Goal: Task Accomplishment & Management: Complete application form

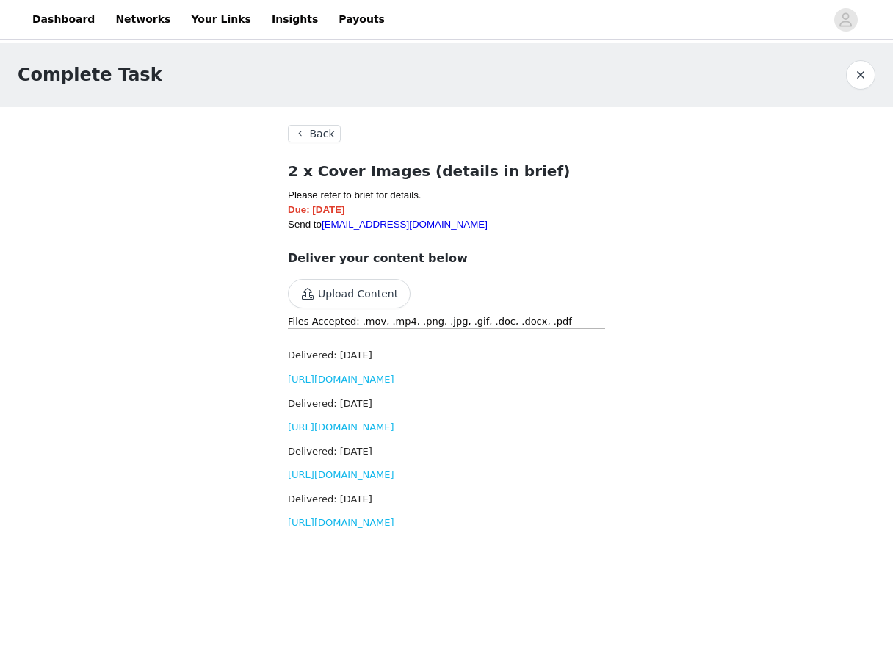
click at [324, 129] on button "Back" at bounding box center [314, 134] width 53 height 18
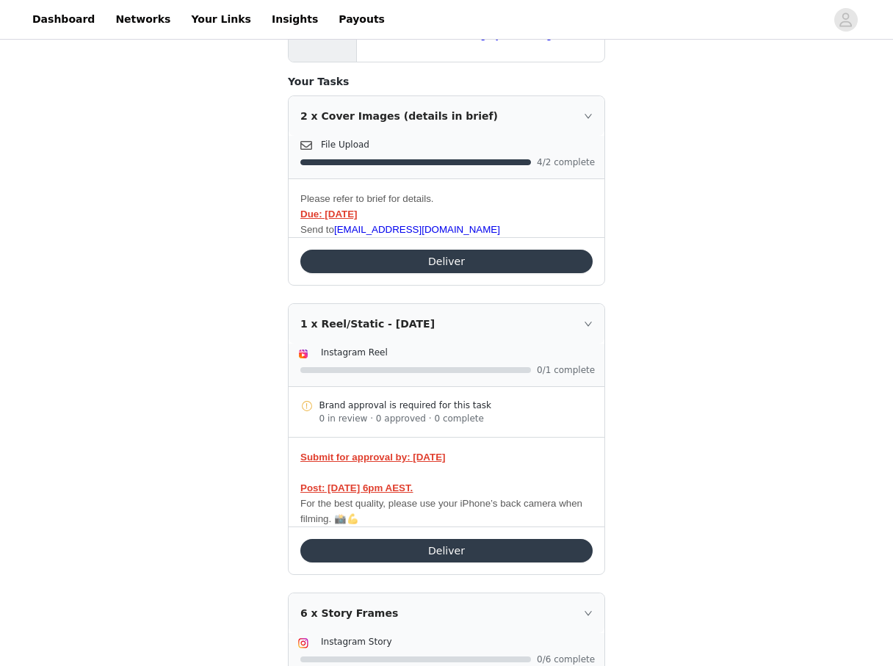
scroll to position [288, 0]
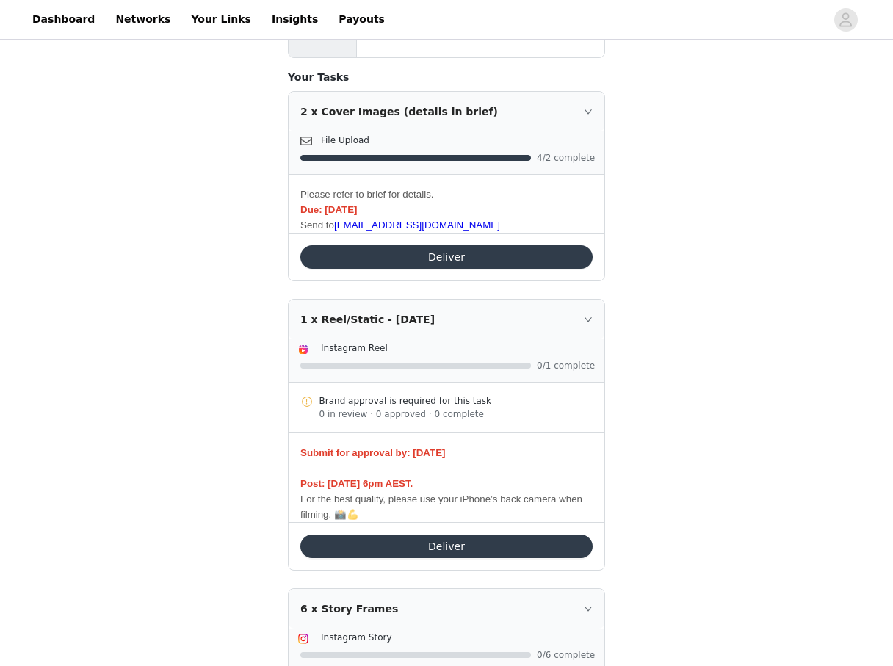
click at [383, 543] on button "Deliver" at bounding box center [446, 545] width 292 height 23
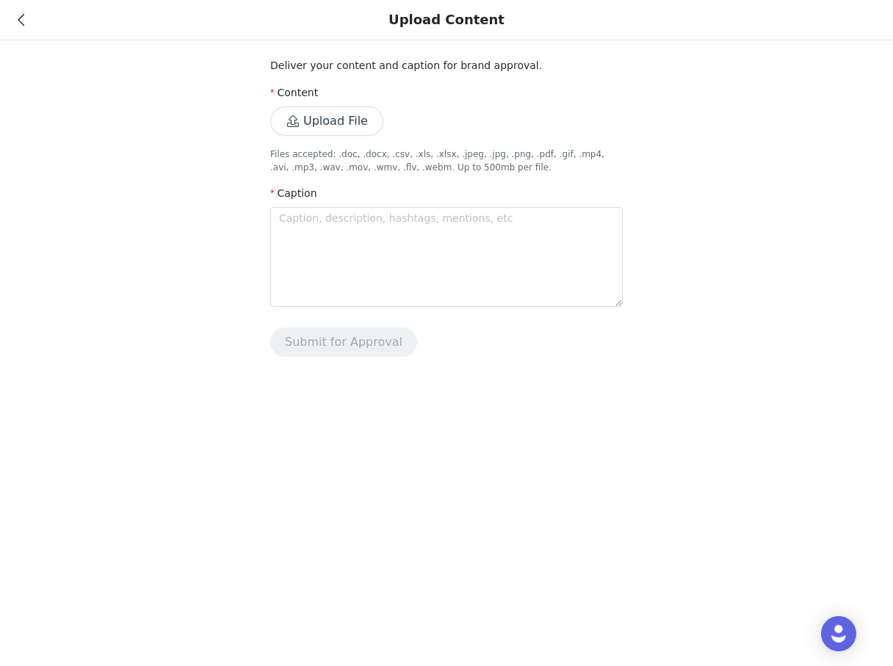
click at [357, 120] on button "Upload File" at bounding box center [326, 120] width 113 height 29
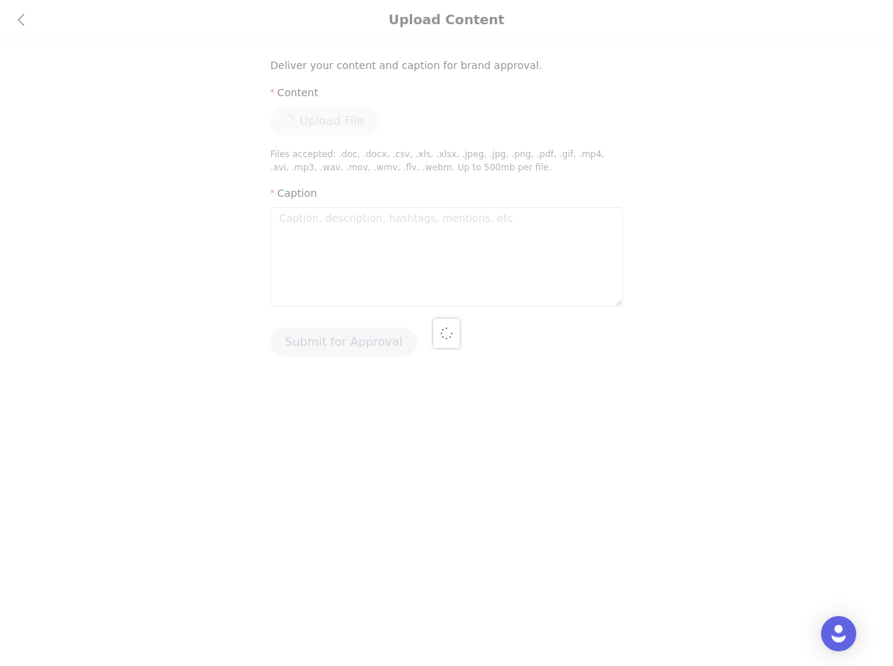
click at [298, 220] on div at bounding box center [446, 333] width 893 height 666
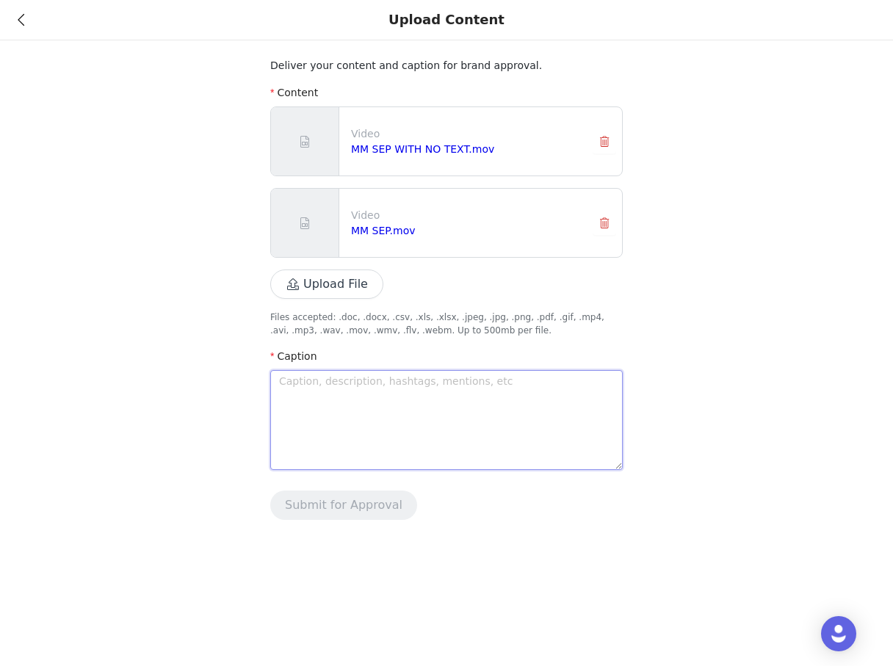
click at [335, 400] on textarea at bounding box center [446, 420] width 352 height 100
paste textarea "My fuelling formula around runs (even when they’re short and/or start at 6am) 👇…"
type textarea "My fuelling formula around runs (even when they’re short and/or start at 6am) 👇…"
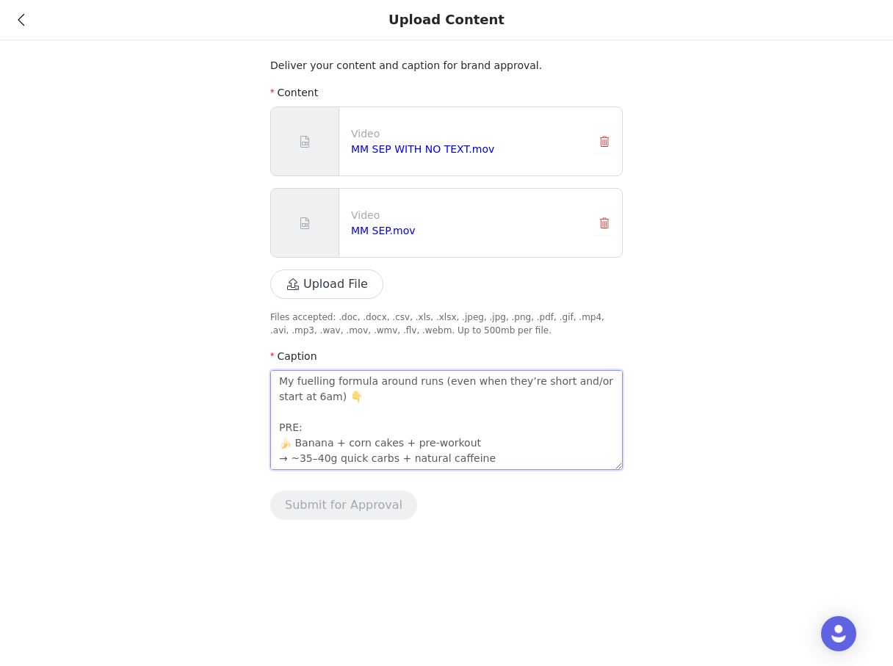
scroll to position [334, 0]
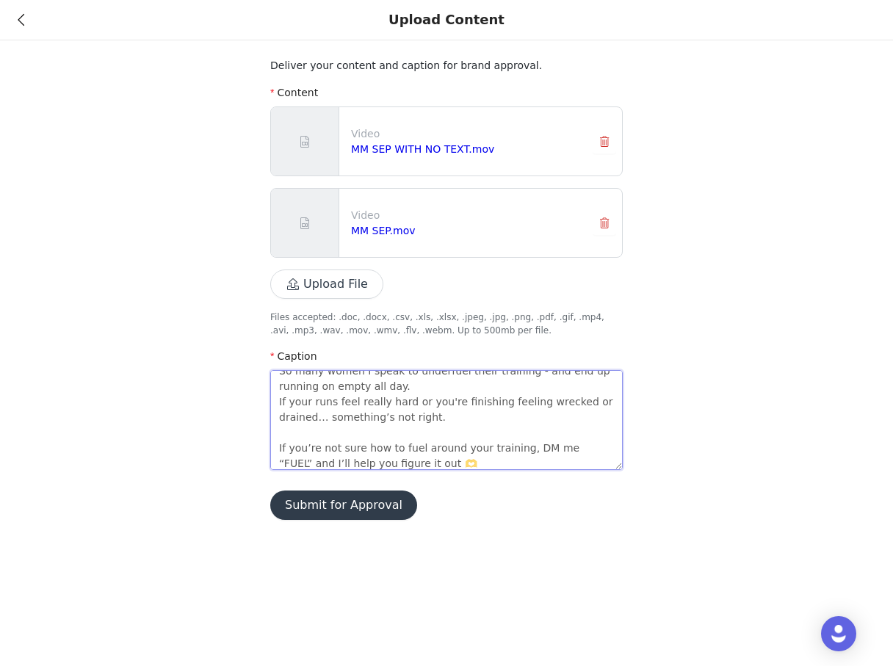
click at [339, 398] on textarea "My fuelling formula around runs (even when they’re short and/or start at 6am) 👇…" at bounding box center [446, 420] width 352 height 100
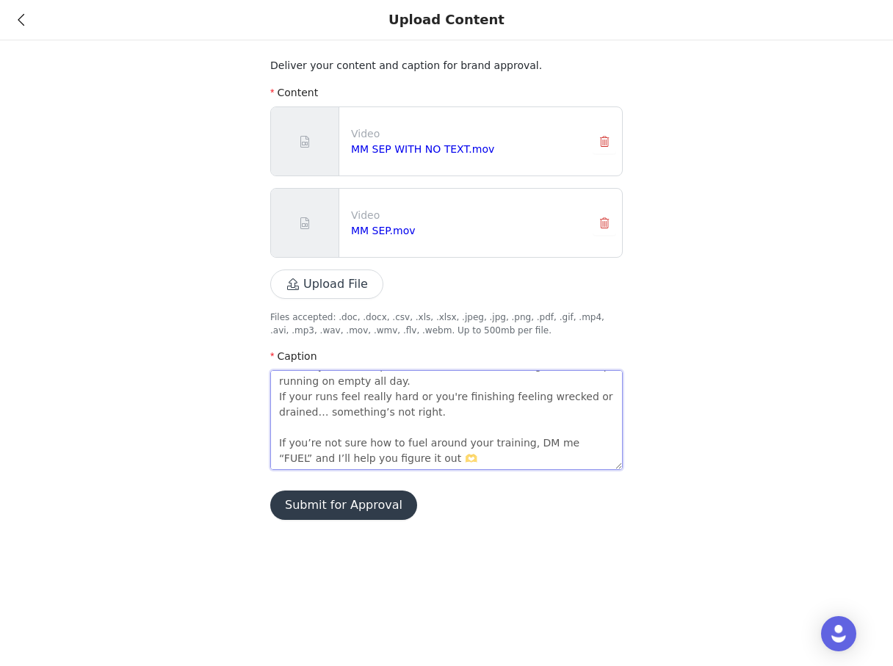
click at [419, 462] on textarea "My fuelling formula around runs (even when they’re short and/or start at 6am) 👇…" at bounding box center [446, 420] width 352 height 100
type textarea "My fuelling formula around runs (even when they’re short and/or start at 6am) 👇…"
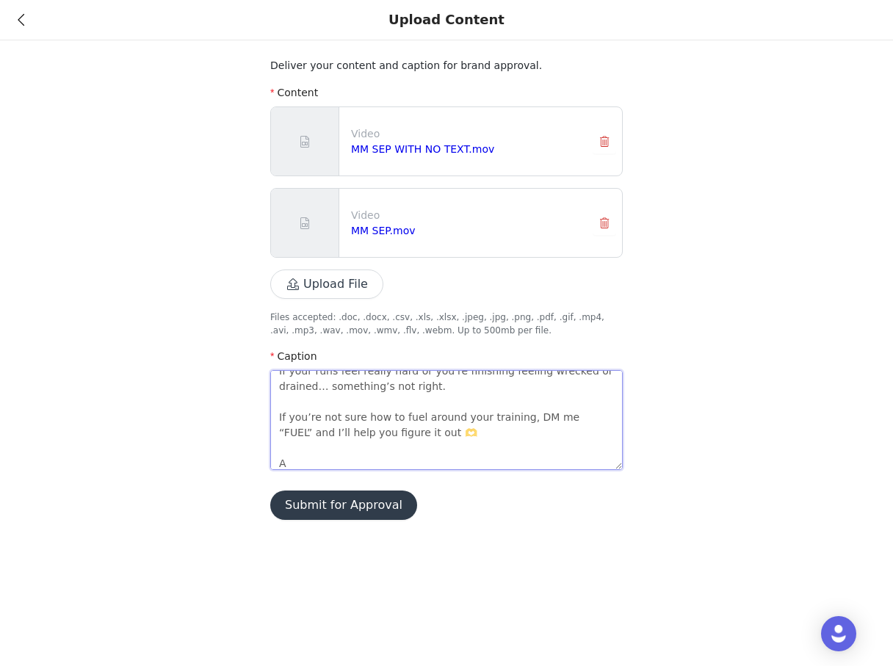
type textarea "My fuelling formula around runs (even when they’re short and/or start at 6am) 👇…"
type textarea "Lo ipsumdol sitamet consec adip (elit sedd eius’te incid utl/et dolor ma 9al) 👇…"
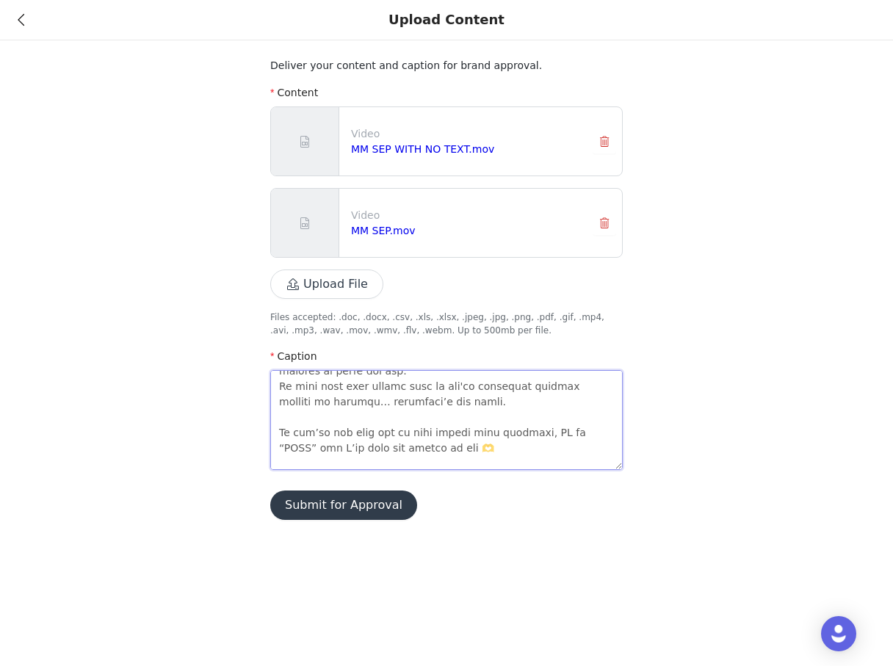
type textarea "Lo ipsumdol sitamet consec adip (elit sedd eius’te incid utl/et dolor ma 0al) 👇…"
type textarea "Lo ipsumdol sitamet consec adip (elit sedd eius’te incid utl/et dolor ma 3al) 👇…"
type textarea "Lo ipsumdol sitamet consec adip (elit sedd eius’te incid utl/et dolor ma 9al) 👇…"
type textarea "Lo ipsumdol sitamet consec adip (elit sedd eius’te incid utl/et dolor ma 2al) 👇…"
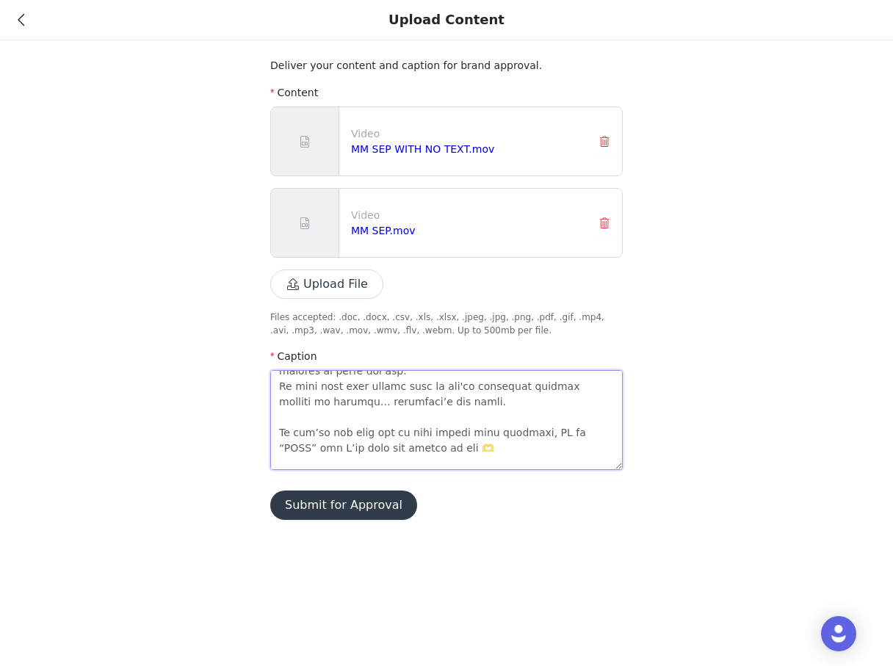
type textarea "Lo ipsumdol sitamet consec adip (elit sedd eius’te incid utl/et dolor ma 0al) 👇…"
type textarea "Lo ipsumdol sitamet consec adip (elit sedd eius’te incid utl/et dolor ma 4al) 👇…"
type textarea "Lo ipsumdol sitamet consec adip (elit sedd eius’te incid utl/et dolor ma 7al) 👇…"
type textarea "Lo ipsumdol sitamet consec adip (elit sedd eius’te incid utl/et dolor ma 2al) 👇…"
type textarea "Lo ipsumdol sitamet consec adip (elit sedd eius’te incid utl/et dolor ma 9al) 👇…"
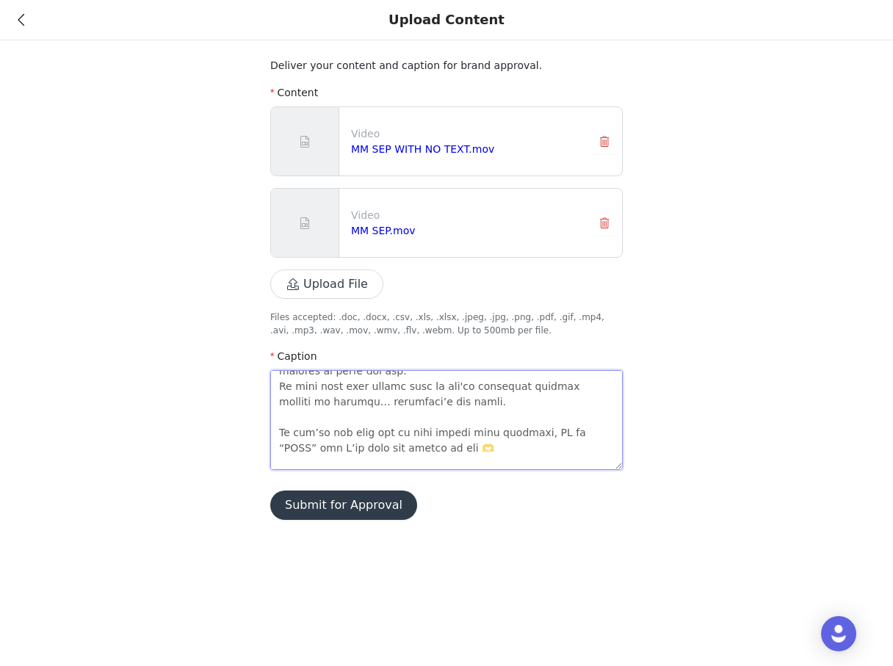
type textarea "Lo ipsumdol sitamet consec adip (elit sedd eius’te incid utl/et dolor ma 5al) 👇…"
type textarea "Lo ipsumdol sitamet consec adip (elit sedd eius’te incid utl/et dolor ma 3al) 👇…"
type textarea "Lo ipsumdol sitamet consec adip (elit sedd eius’te incid utl/et dolor ma 5al) 👇…"
type textarea "Lo ipsumdol sitamet consec adip (elit sedd eius’te incid utl/et dolor ma 4al) 👇…"
type textarea "Lo ipsumdol sitamet consec adip (elit sedd eius’te incid utl/et dolor ma 9al) 👇…"
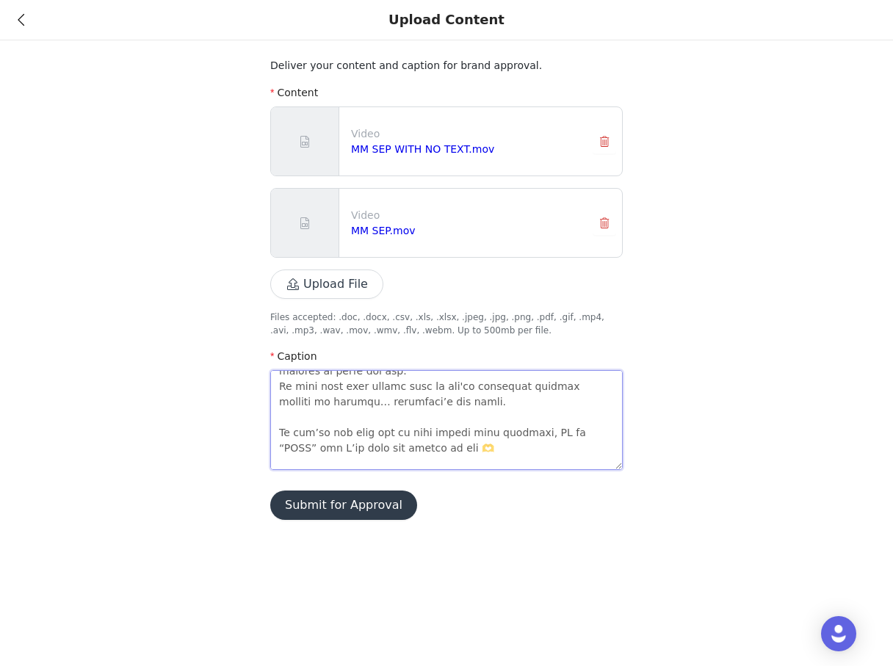
type textarea "Lo ipsumdol sitamet consec adip (elit sedd eius’te incid utl/et dolor ma 0al) 👇…"
type textarea "Lo ipsumdol sitamet consec adip (elit sedd eius’te incid utl/et dolor ma 5al) 👇…"
type textarea "Lo ipsumdol sitamet consec adip (elit sedd eius’te incid utl/et dolor ma 1al) 👇…"
type textarea "Lo ipsumdol sitamet consec adip (elit sedd eius’te incid utl/et dolor ma 2al) 👇…"
type textarea "Lo ipsumdol sitamet consec adip (elit sedd eius’te incid utl/et dolor ma 1al) 👇…"
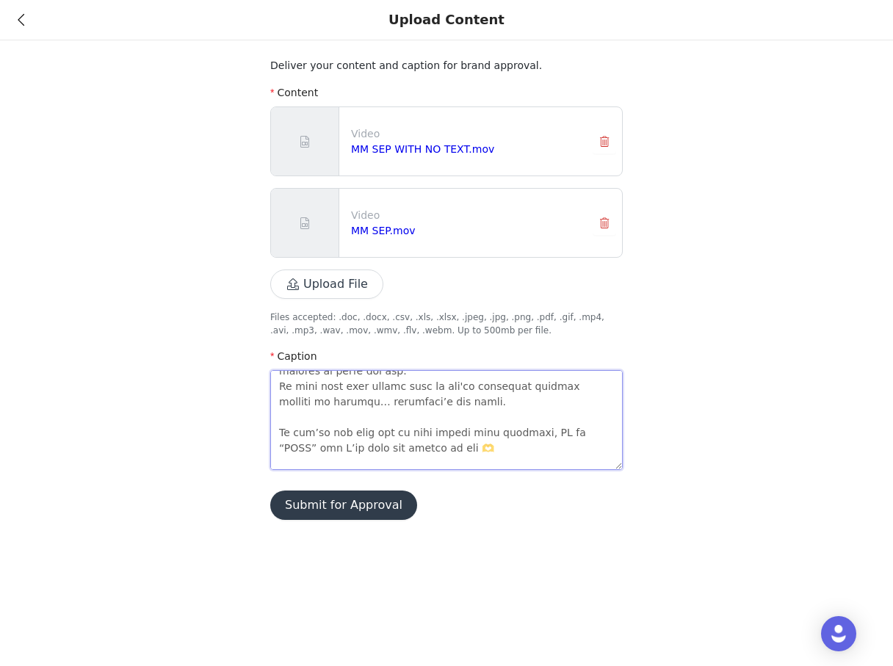
type textarea "Lo ipsumdol sitamet consec adip (elit sedd eius’te incid utl/et dolor ma 6al) 👇…"
type textarea "Lo ipsumdol sitamet consec adip (elit sedd eius’te incid utl/et dolor ma 3al) 👇…"
type textarea "Lo ipsumdol sitamet consec adip (elit sedd eius’te incid utl/et dolor ma 9al) 👇…"
type textarea "Lo ipsumdol sitamet consec adip (elit sedd eius’te incid utl/et dolor ma 8al) 👇…"
type textarea "Lo ipsumdol sitamet consec adip (elit sedd eius’te incid utl/et dolor ma 1al) 👇…"
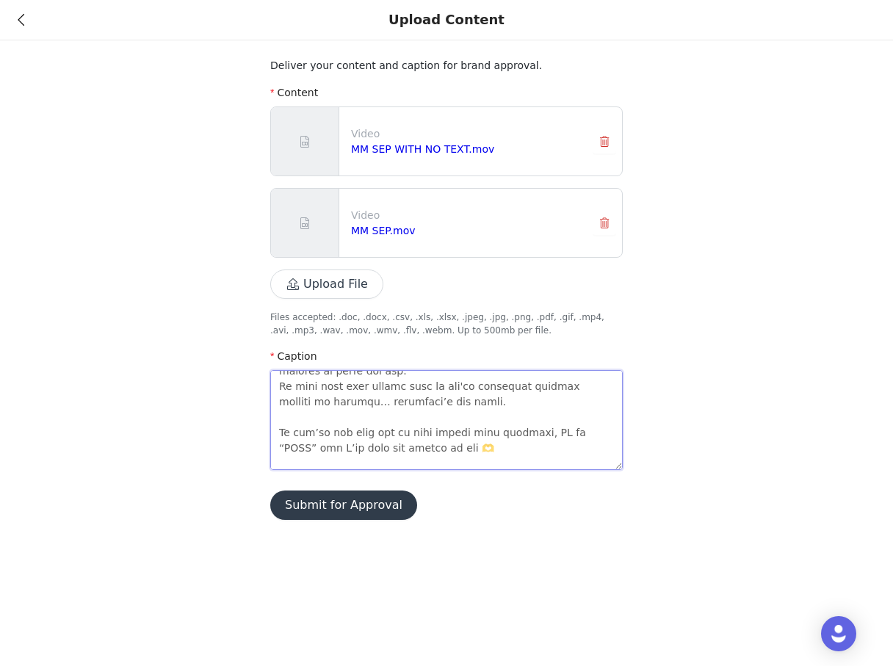
type textarea "Lo ipsumdol sitamet consec adip (elit sedd eius’te incid utl/et dolor ma 3al) 👇…"
type textarea "Lo ipsumdol sitamet consec adip (elit sedd eius’te incid utl/et dolor ma 6al) 👇…"
type textarea "Lo ipsumdol sitamet consec adip (elit sedd eius’te incid utl/et dolor ma 7al) 👇…"
type textarea "Lo ipsumdol sitamet consec adip (elit sedd eius’te incid utl/et dolor ma 3al) 👇…"
type textarea "Lo ipsumdol sitamet consec adip (elit sedd eius’te incid utl/et dolor ma 9al) 👇…"
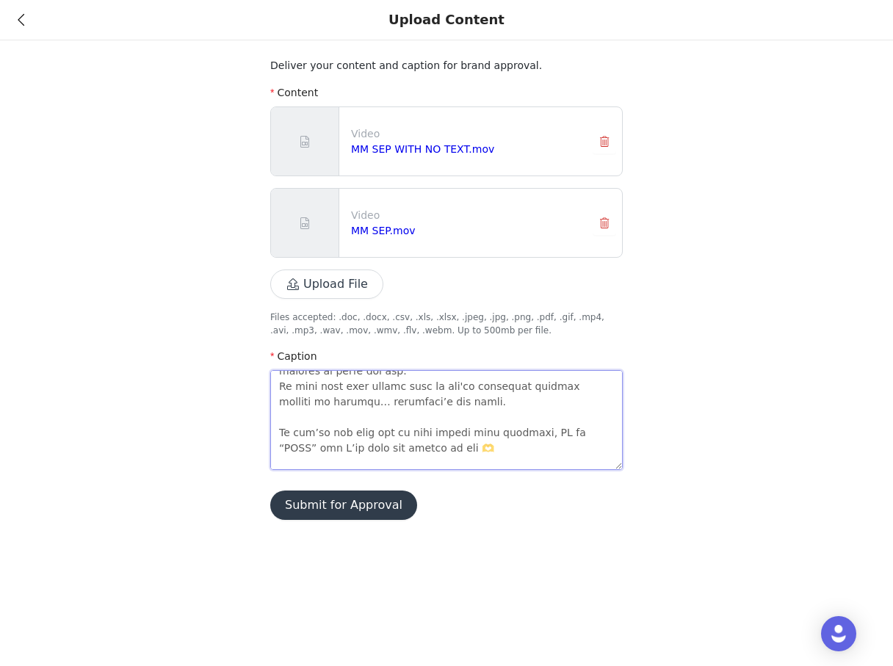
type textarea "Lo ipsumdol sitamet consec adip (elit sedd eius’te incid utl/et dolor ma 6al) 👇…"
type textarea "Lo ipsumdol sitamet consec adip (elit sedd eius’te incid utl/et dolor ma 9al) 👇…"
type textarea "Lo ipsumdol sitamet consec adip (elit sedd eius’te incid utl/et dolor ma 7al) 👇…"
type textarea "Lo ipsumdol sitamet consec adip (elit sedd eius’te incid utl/et dolor ma 6al) 👇…"
type textarea "Lo ipsumdol sitamet consec adip (elit sedd eius’te incid utl/et dolor ma 5al) 👇…"
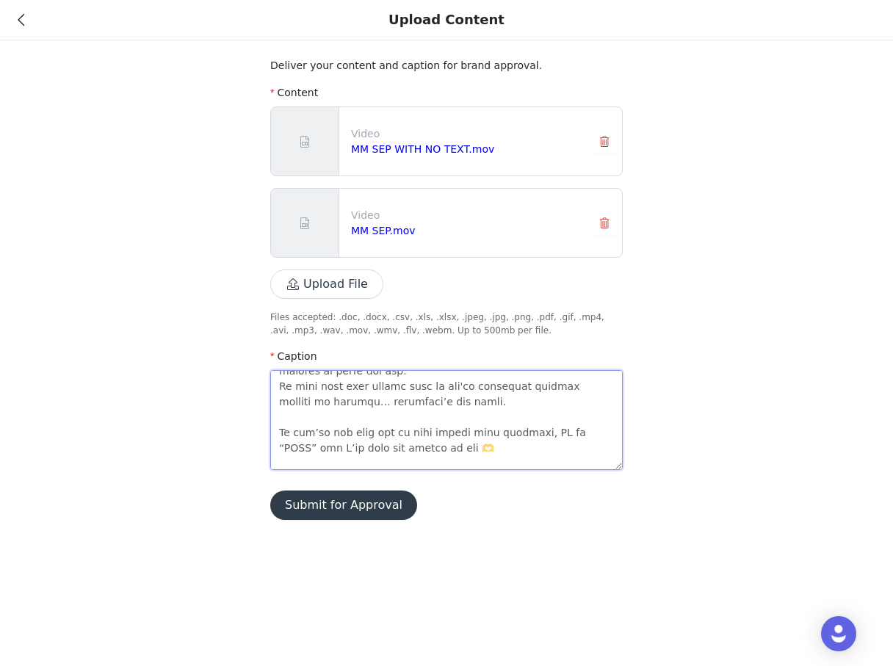
type textarea "Lo ipsumdol sitamet consec adip (elit sedd eius’te incid utl/et dolor ma 7al) 👇…"
type textarea "Lo ipsumdol sitamet consec adip (elit sedd eius’te incid utl/et dolor ma 6al) 👇…"
type textarea "Lo ipsumdol sitamet consec adip (elit sedd eius’te incid utl/et dolor ma 4al) 👇…"
type textarea "Lo ipsumdol sitamet consec adip (elit sedd eius’te incid utl/et dolor ma 6al) 👇…"
type textarea "Lo ipsumdol sitamet consec adip (elit sedd eius’te incid utl/et dolor ma 5al) 👇…"
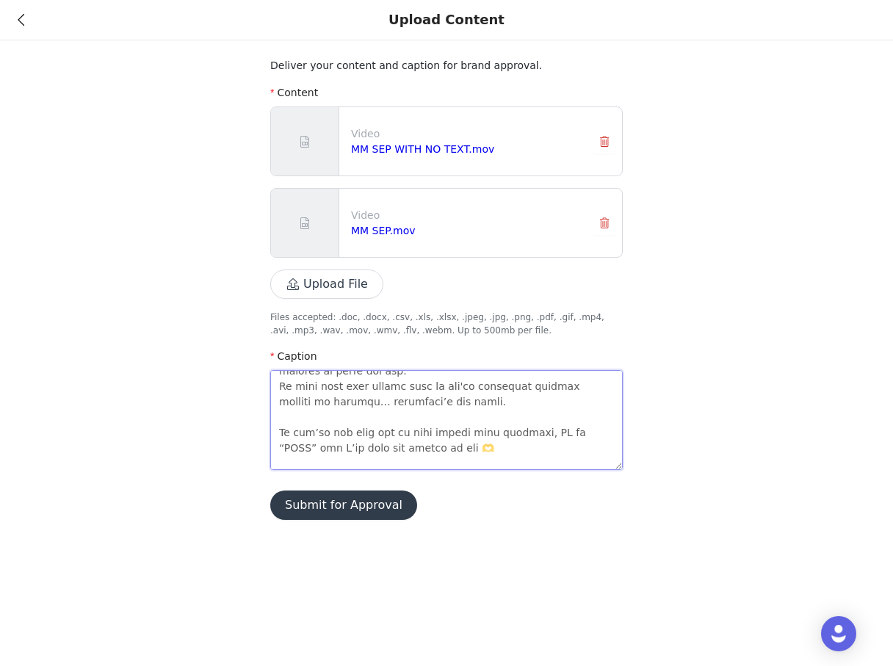
type textarea "Lo ipsumdol sitamet consec adip (elit sedd eius’te incid utl/et dolor ma 3al) 👇…"
type textarea "Lo ipsumdol sitamet consec adip (elit sedd eius’te incid utl/et dolor ma 8al) 👇…"
type textarea "Lo ipsumdol sitamet consec adip (elit sedd eius’te incid utl/et dolor ma 3al) 👇…"
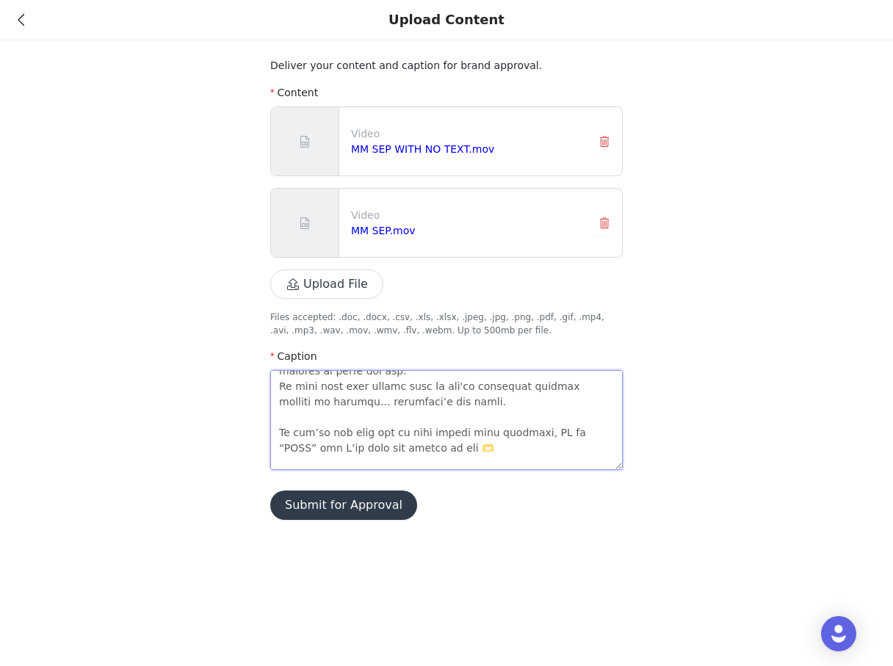
type textarea "Lo ipsumdol sitamet consec adip (elit sedd eius’te incid utl/et dolor ma 5al) 👇…"
type textarea "Lo ipsumdol sitamet consec adip (elit sedd eius’te incid utl/et dolor ma 6al) 👇…"
type textarea "Lo ipsumdol sitamet consec adip (elit sedd eius’te incid utl/et dolor ma 4al) 👇…"
type textarea "Lo ipsumdol sitamet consec adip (elit sedd eius’te incid utl/et dolor ma 6al) 👇…"
type textarea "Lo ipsumdol sitamet consec adip (elit sedd eius’te incid utl/et dolor ma 5al) 👇…"
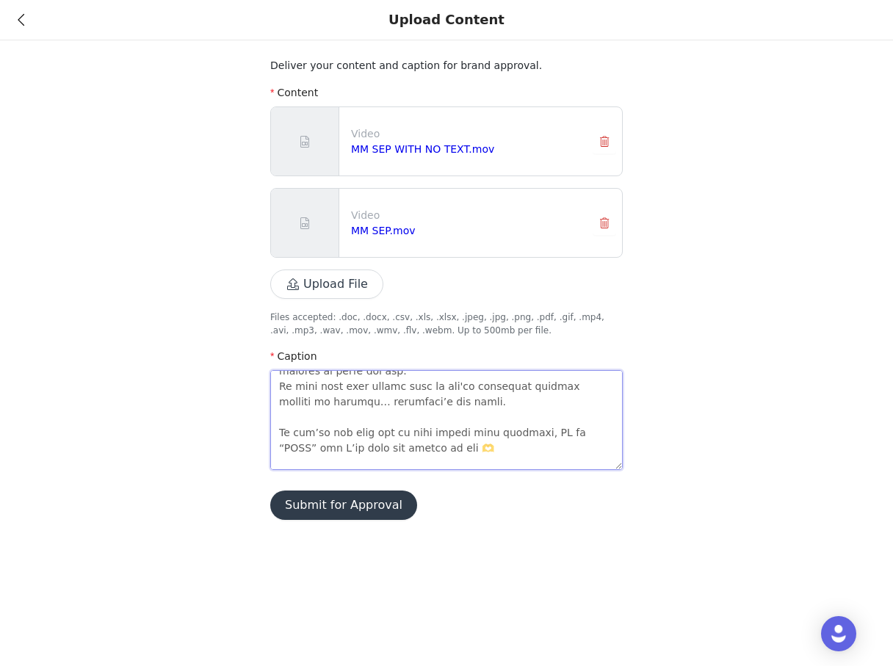
type textarea "Lo ipsumdol sitamet consec adip (elit sedd eius’te incid utl/et dolor ma 0al) 👇…"
type textarea "Lo ipsumdol sitamet consec adip (elit sedd eius’te incid utl/et dolor ma 6al) 👇…"
type textarea "Lo ipsumdol sitamet consec adip (elit sedd eius’te incid utl/et dolor ma 0al) 👇…"
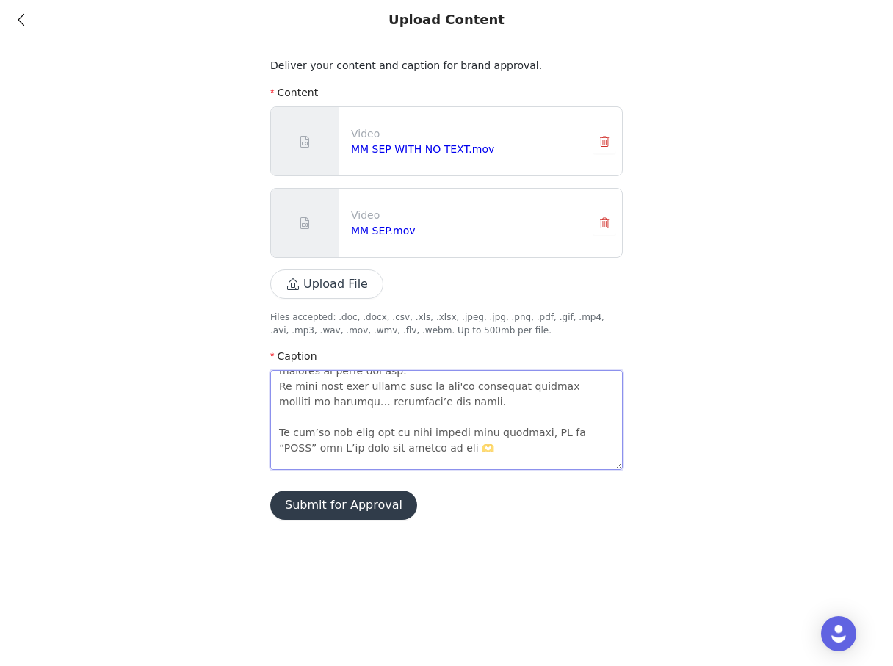
type textarea "Lo ipsumdol sitamet consec adip (elit sedd eius’te incid utl/et dolor ma 5al) 👇…"
type textarea "Lo ipsumdol sitamet consec adip (elit sedd eius’te incid utl/et dolor ma 6al) 👇…"
type textarea "Lo ipsumdol sitamet consec adip (elit sedd eius’te incid utl/et dolor ma 4al) 👇…"
type textarea "Lo ipsumdol sitamet consec adip (elit sedd eius’te incid utl/et dolor ma 2al) 👇…"
type textarea "Lo ipsumdol sitamet consec adip (elit sedd eius’te incid utl/et dolor ma 0al) 👇…"
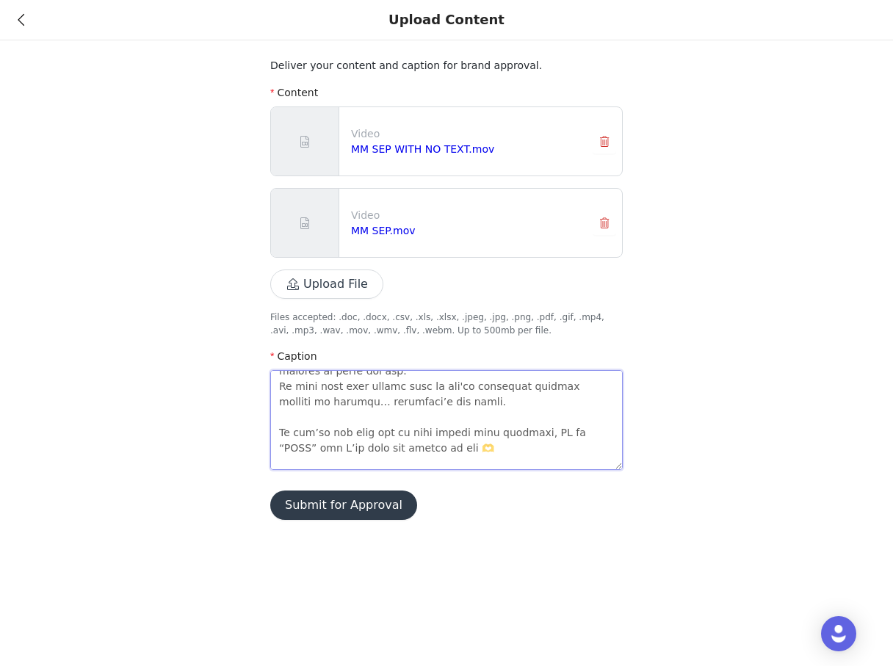
type textarea "Lo ipsumdol sitamet consec adip (elit sedd eius’te incid utl/et dolor ma 7al) 👇…"
type textarea "Lo ipsumdol sitamet consec adip (elit sedd eius’te incid utl/et dolor ma 0al) 👇…"
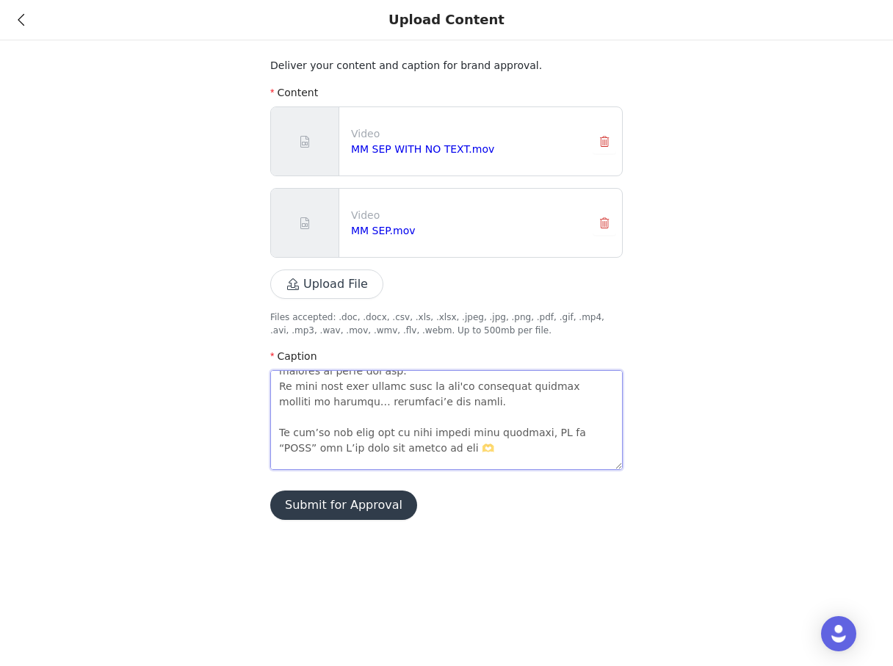
type textarea "Lo ipsumdol sitamet consec adip (elit sedd eius’te incid utl/et dolor ma 0al) 👇…"
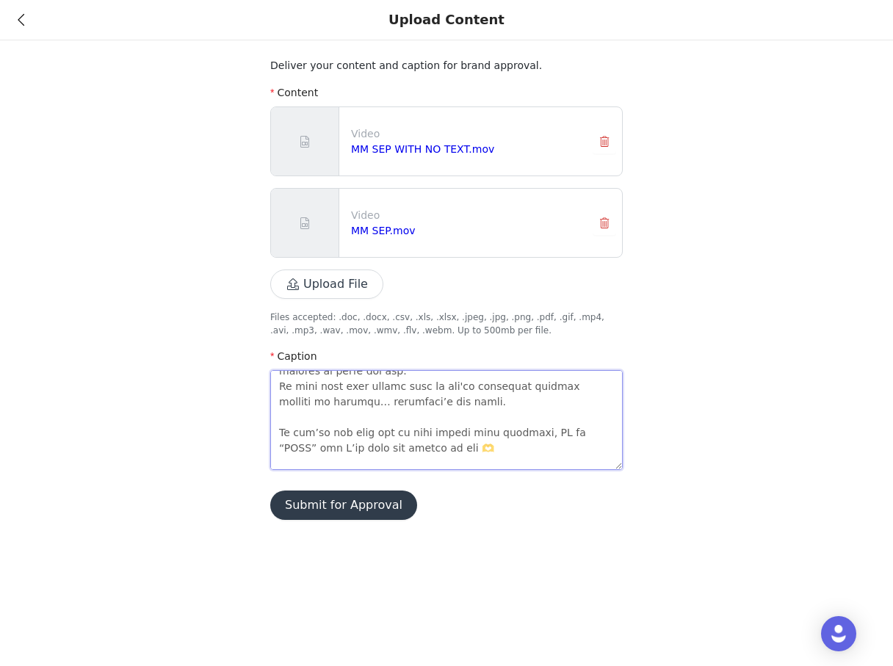
type textarea "Lo ipsumdol sitamet consec adip (elit sedd eius’te incid utl/et dolor ma 0al) 👇…"
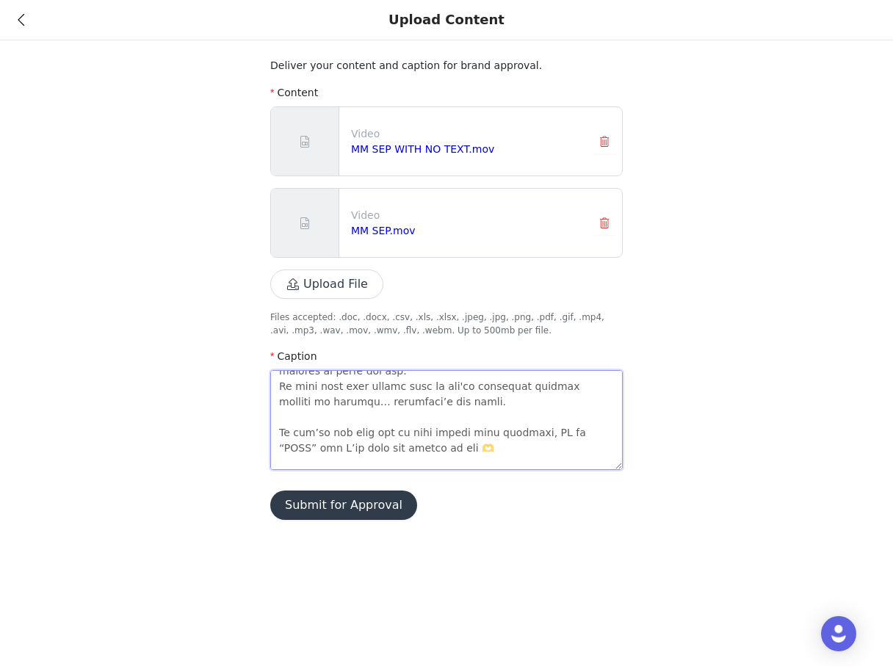
type textarea "Lo ipsumdol sitamet consec adip (elit sedd eius’te incid utl/et dolor ma 0al) 👇…"
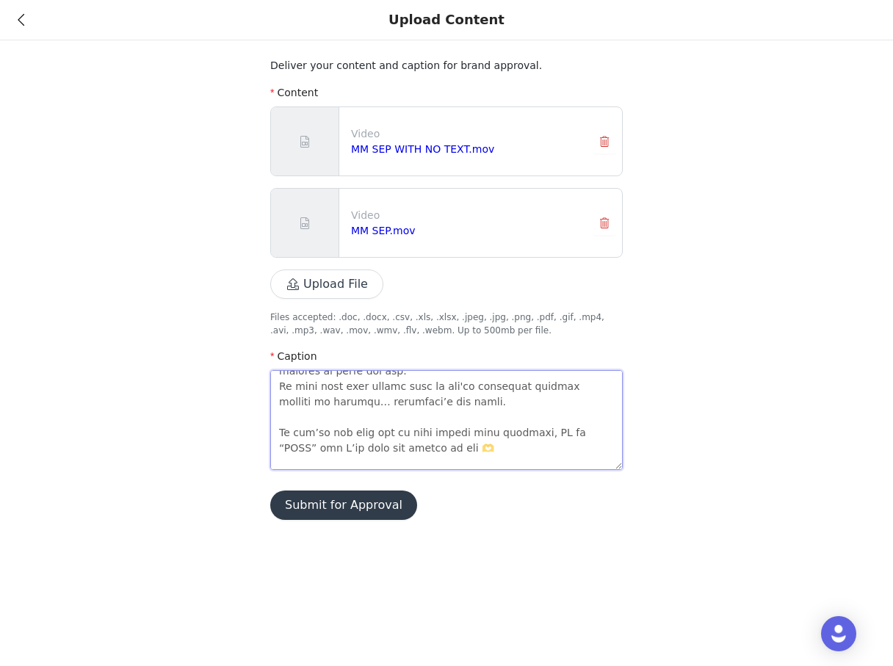
type textarea "Lo ipsumdol sitamet consec adip (elit sedd eius’te incid utl/et dolor ma 0al) 👇…"
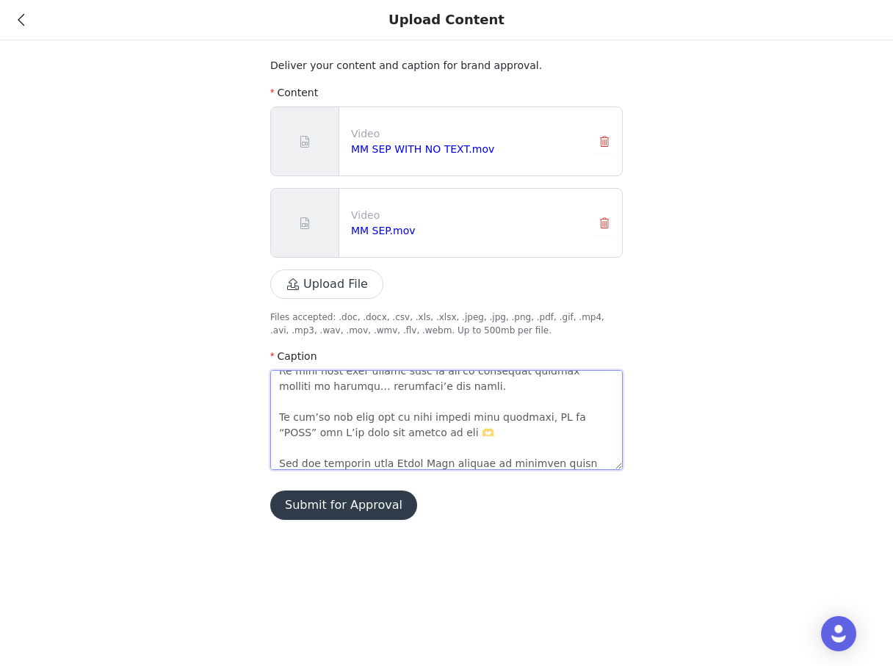
type textarea "Lo ipsumdol sitamet consec adip (elit sedd eius’te incid utl/et dolor ma 0al) 👇…"
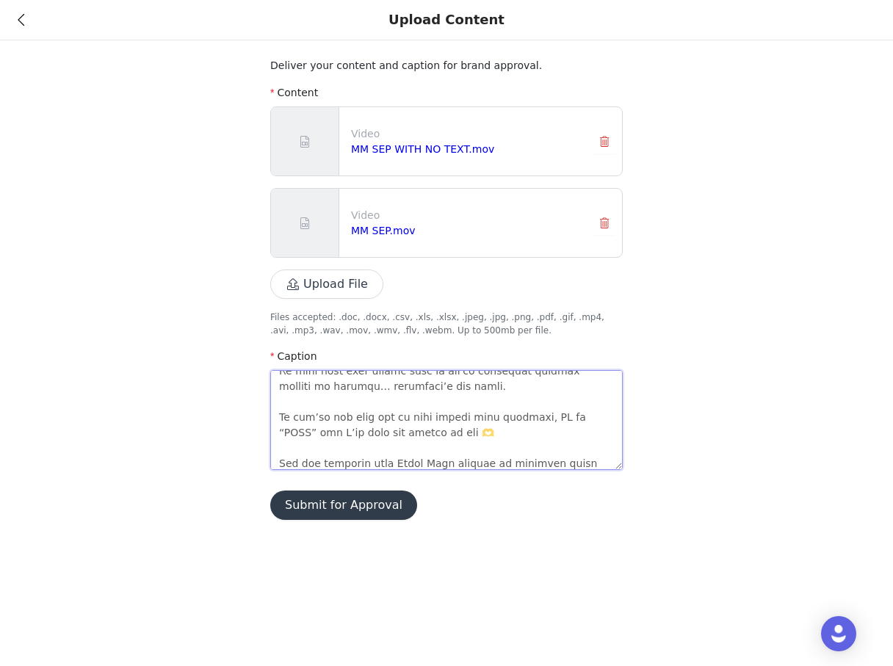
type textarea "Lo ipsumdol sitamet consec adip (elit sedd eius’te incid utl/et dolor ma 0al) 👇…"
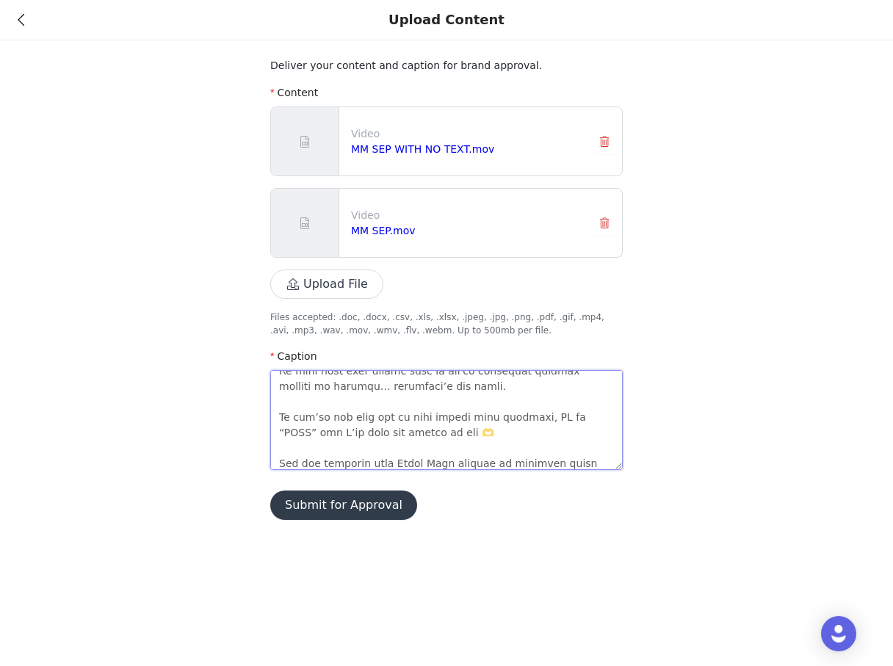
scroll to position [396, 0]
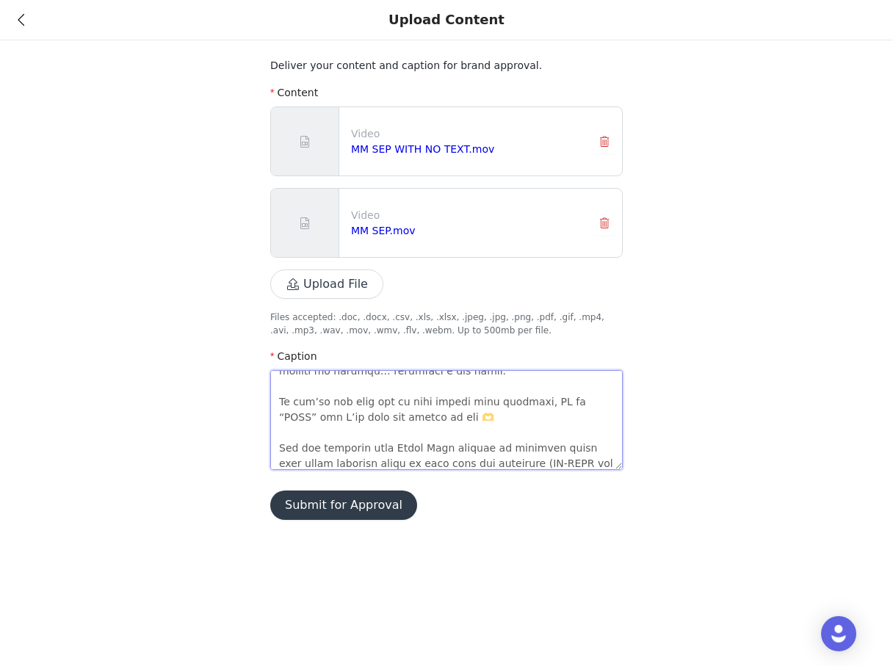
click at [525, 430] on textarea at bounding box center [446, 420] width 352 height 100
click at [446, 432] on textarea at bounding box center [446, 420] width 352 height 100
click at [503, 446] on textarea at bounding box center [446, 420] width 352 height 100
click at [334, 463] on textarea at bounding box center [446, 420] width 352 height 100
click at [583, 445] on textarea at bounding box center [446, 420] width 352 height 100
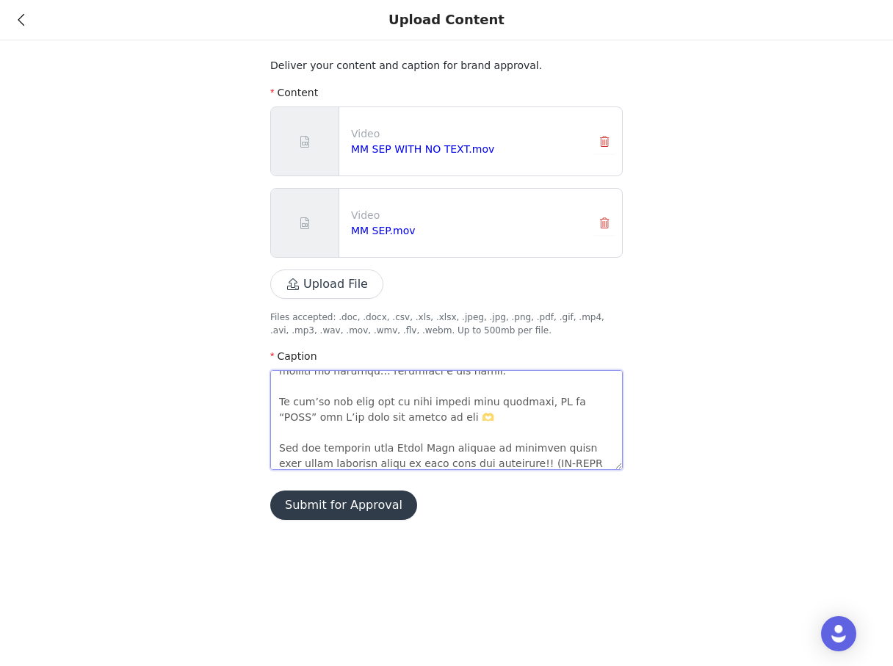
click at [292, 462] on textarea at bounding box center [446, 420] width 352 height 100
click at [520, 443] on textarea at bounding box center [446, 420] width 352 height 100
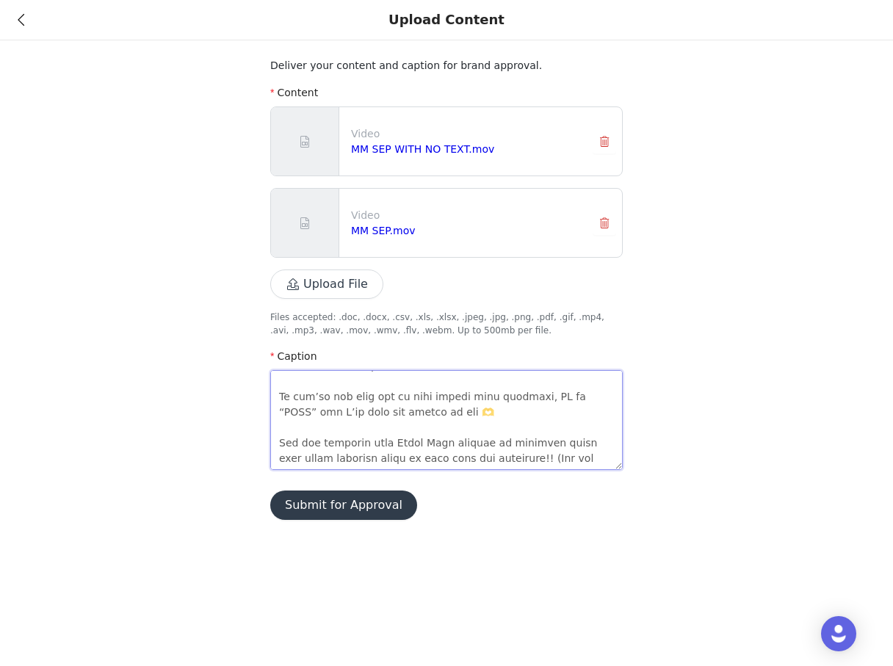
drag, startPoint x: 367, startPoint y: 465, endPoint x: 276, endPoint y: 428, distance: 98.4
click at [276, 428] on textarea at bounding box center [446, 420] width 352 height 100
click at [347, 506] on button "Submit for Approval" at bounding box center [343, 504] width 147 height 29
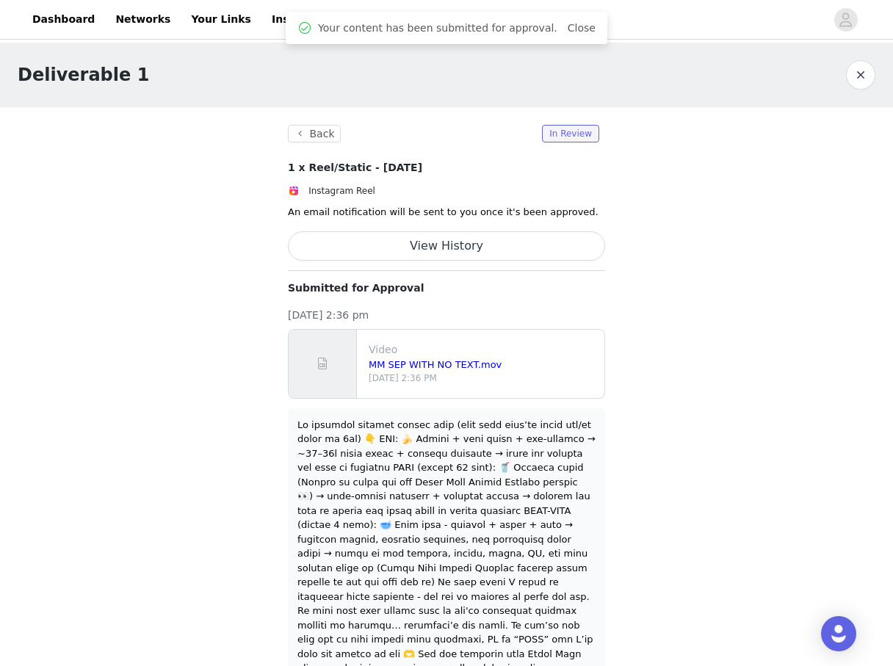
scroll to position [36, 0]
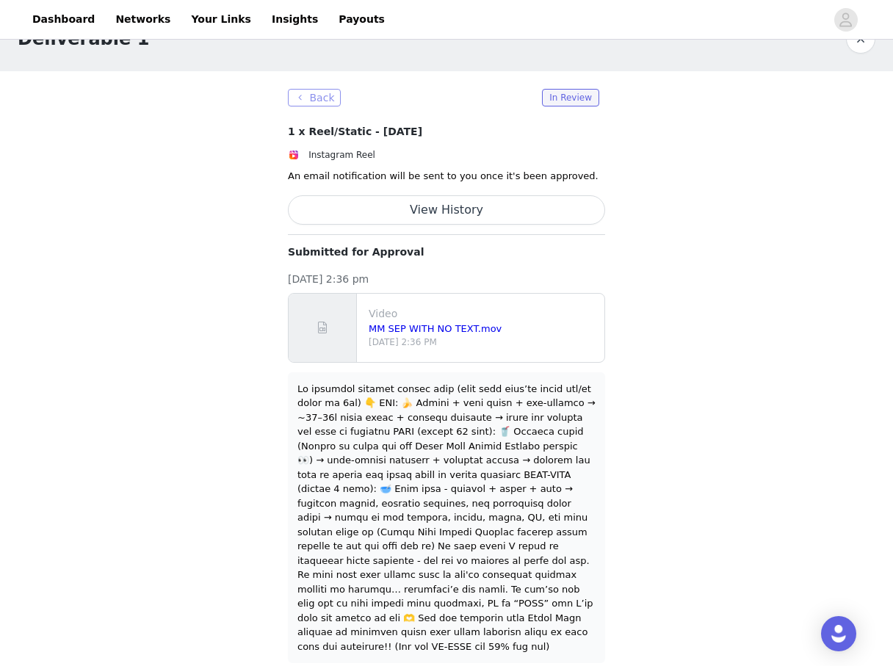
click at [302, 102] on button "Back" at bounding box center [314, 98] width 53 height 18
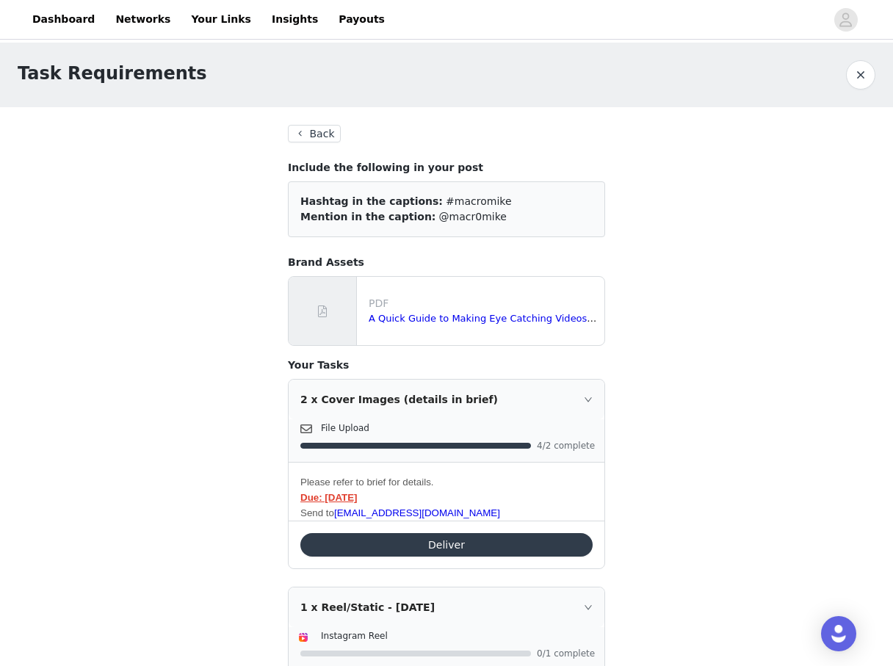
click at [308, 134] on button "Back" at bounding box center [314, 134] width 53 height 18
